Goal: Connect with others: Connect with other users

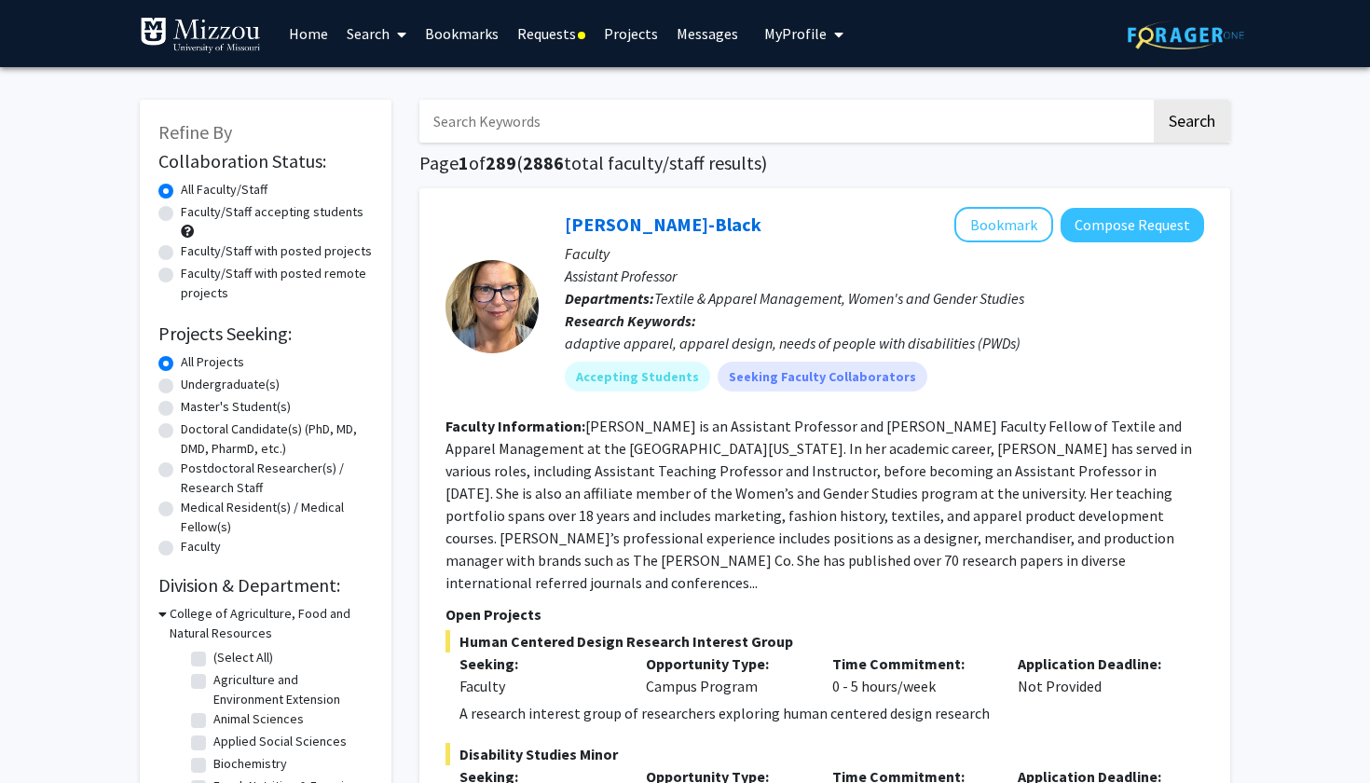
click at [489, 36] on link "Bookmarks" at bounding box center [462, 33] width 92 height 65
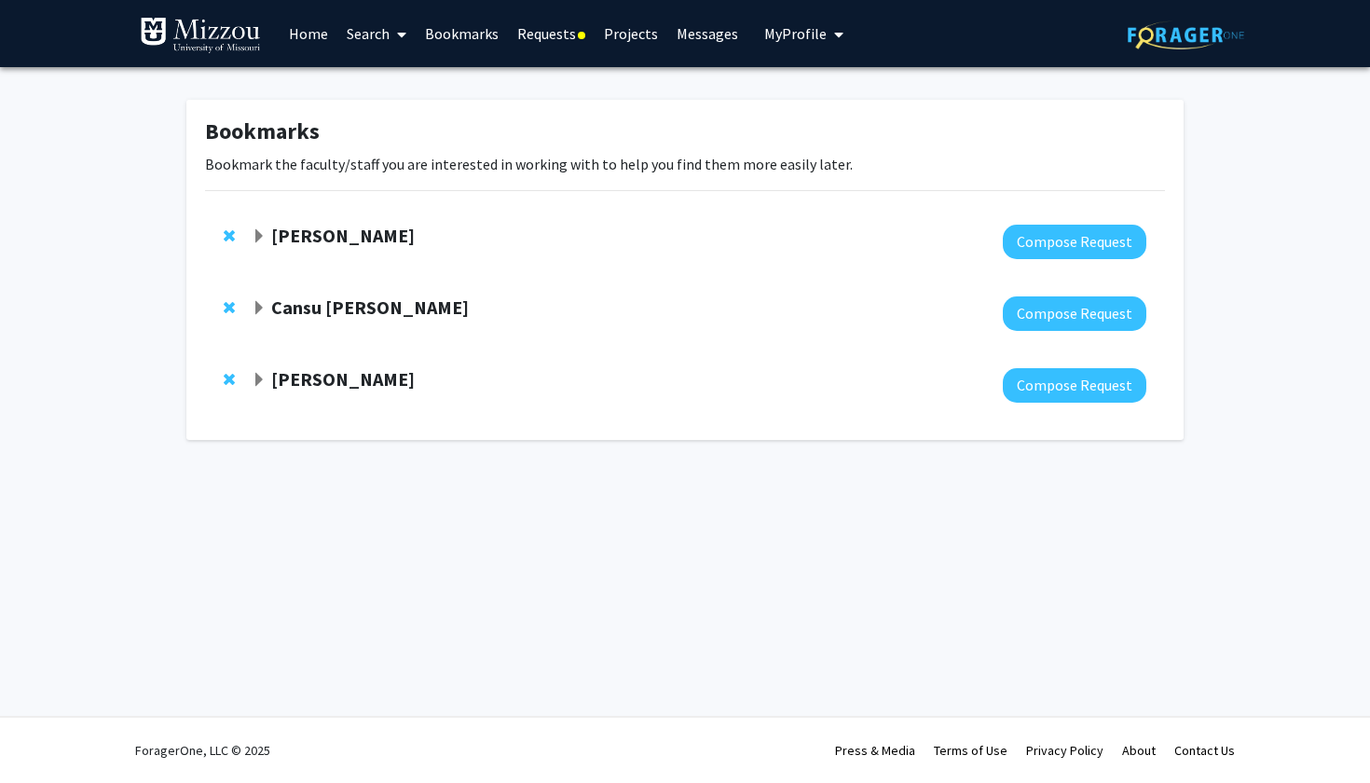
click at [367, 265] on div "[PERSON_NAME] Compose Request" at bounding box center [685, 242] width 960 height 72
click at [362, 251] on div at bounding box center [699, 242] width 895 height 34
click at [337, 240] on strong "[PERSON_NAME]" at bounding box center [343, 235] width 144 height 23
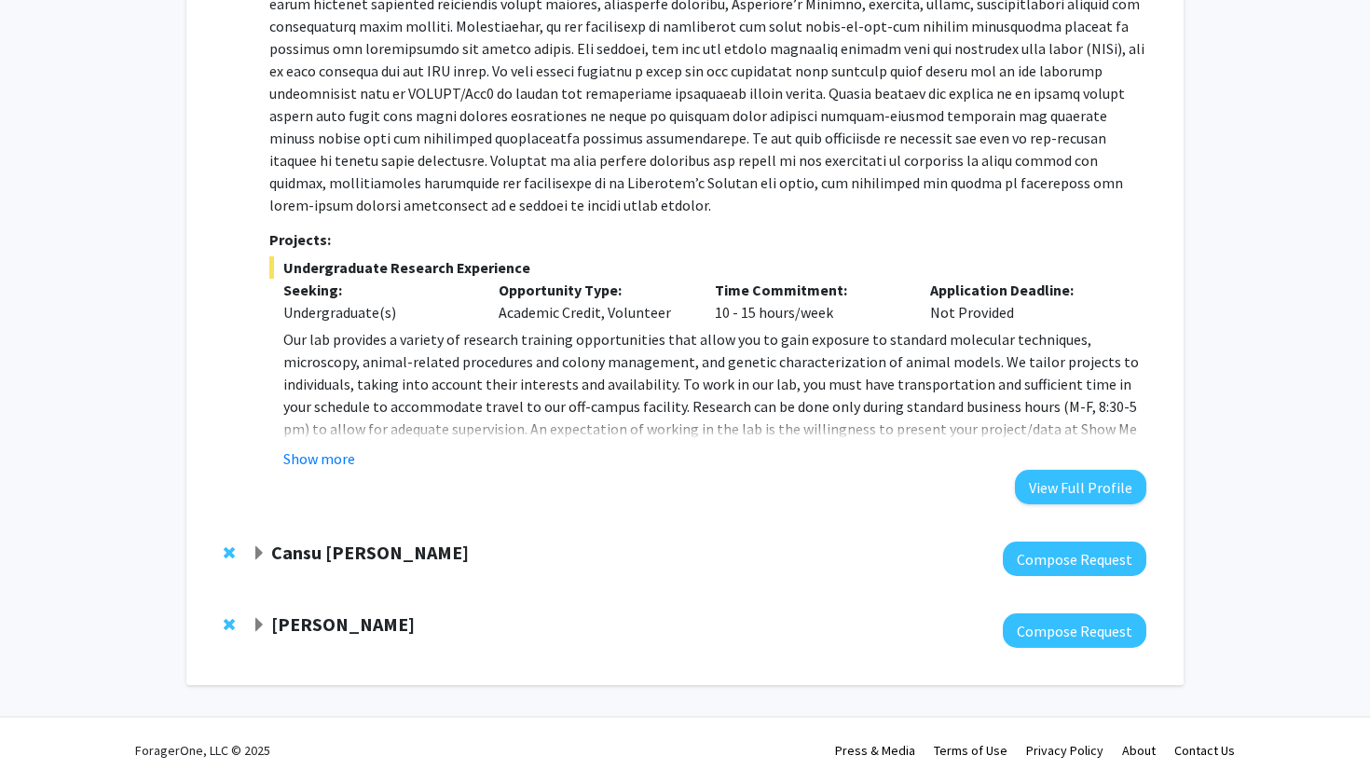
scroll to position [415, 0]
click at [329, 457] on button "Show more" at bounding box center [319, 459] width 72 height 22
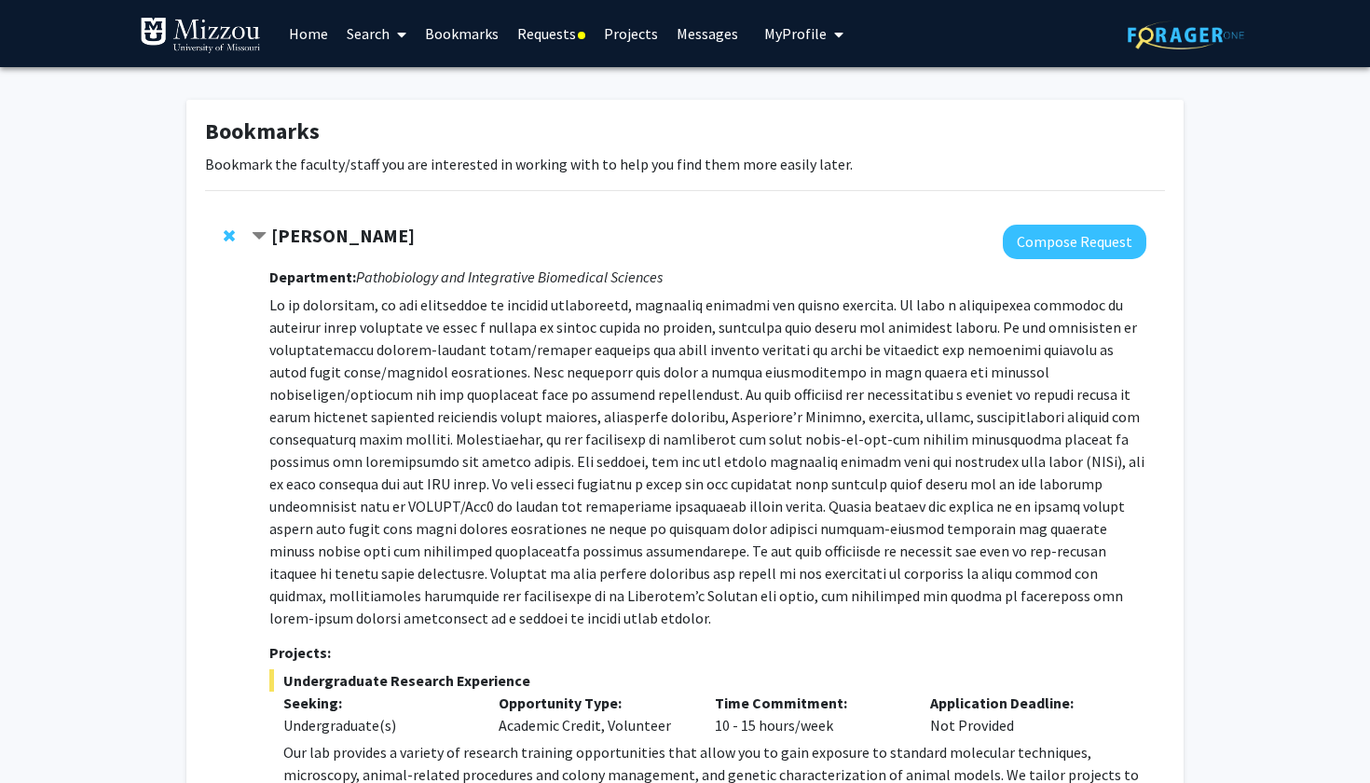
scroll to position [0, 0]
click at [697, 31] on link "Messages" at bounding box center [708, 33] width 80 height 65
